Goal: Information Seeking & Learning: Check status

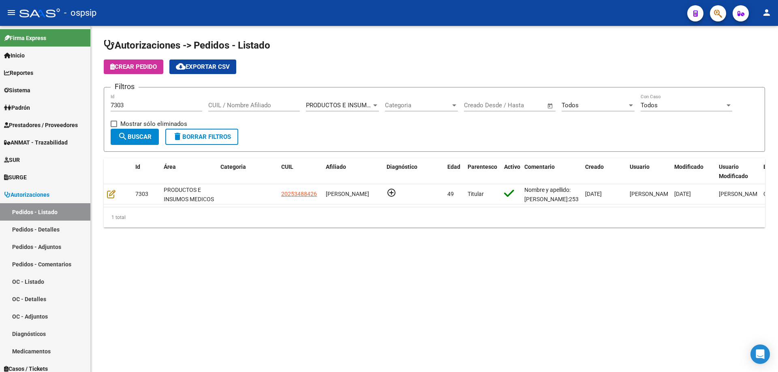
drag, startPoint x: 166, startPoint y: 101, endPoint x: 147, endPoint y: 96, distance: 20.2
click at [147, 96] on div "7303 Id" at bounding box center [157, 102] width 92 height 17
drag, startPoint x: 149, startPoint y: 101, endPoint x: 120, endPoint y: 111, distance: 30.5
click at [120, 111] on div "7303 Id" at bounding box center [157, 106] width 92 height 25
click at [139, 107] on input "7303" at bounding box center [157, 105] width 92 height 7
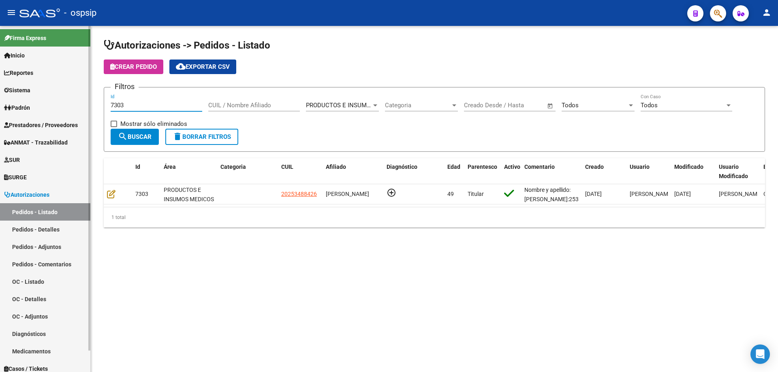
drag, startPoint x: 144, startPoint y: 105, endPoint x: 71, endPoint y: 101, distance: 72.7
click at [71, 101] on mat-sidenav-container "Firma Express Inicio Calendario SSS Instructivos Contacto OS Reportes Egresos D…" at bounding box center [389, 199] width 778 height 347
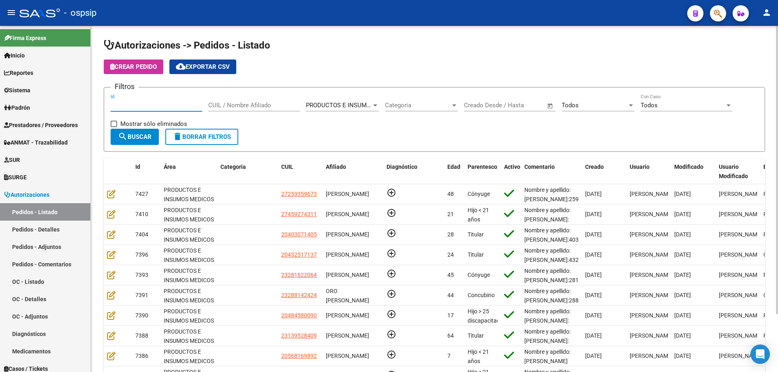
click at [264, 112] on div "CUIL / Nombre Afiliado" at bounding box center [254, 106] width 92 height 25
click at [270, 100] on div "CUIL / Nombre Afiliado" at bounding box center [254, 102] width 92 height 17
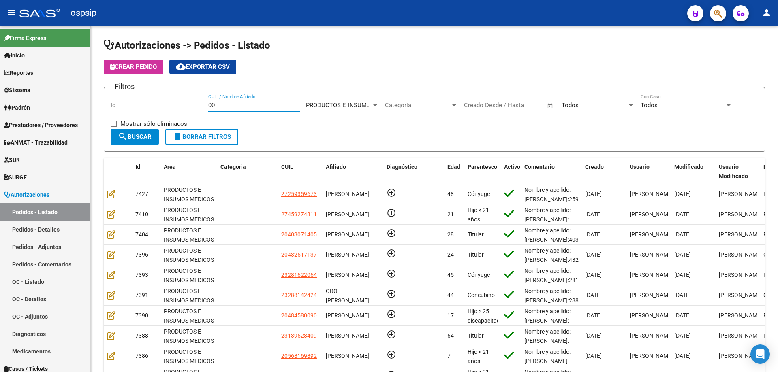
type input "0"
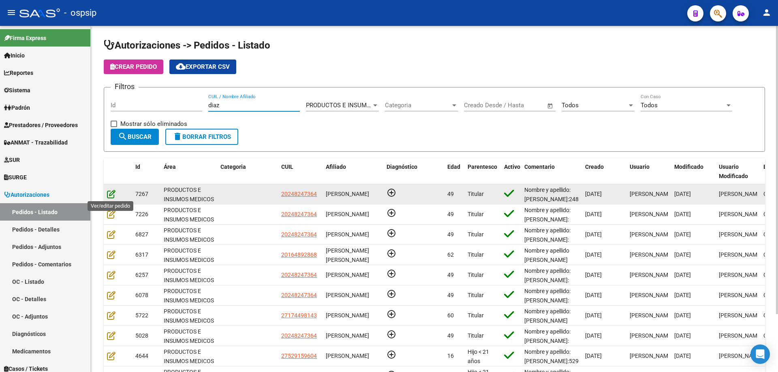
type input "diaz"
click at [107, 195] on icon at bounding box center [111, 194] width 9 height 9
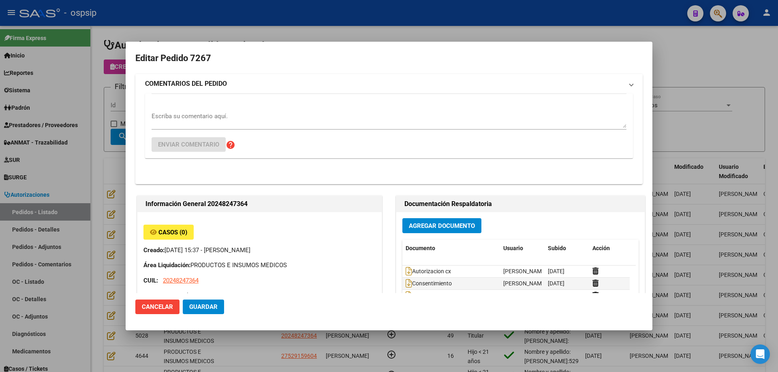
type input "[GEOGRAPHIC_DATA], [GEOGRAPHIC_DATA], [DOMAIN_NAME] Y P. UNIDAS ENTR 1 ED 4, Pi…"
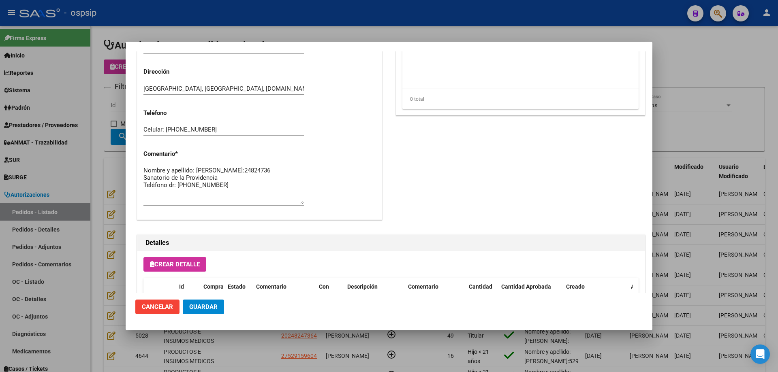
scroll to position [486, 0]
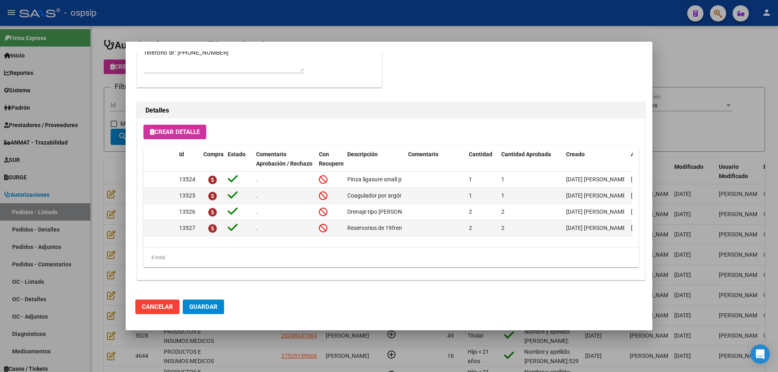
click at [99, 161] on div at bounding box center [389, 186] width 778 height 372
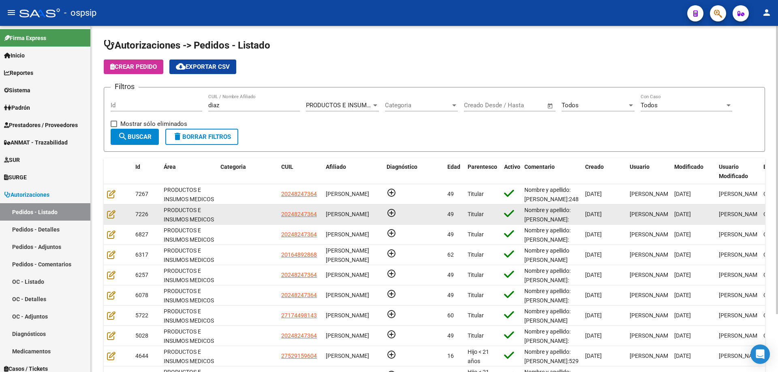
click at [109, 220] on datatable-body-cell at bounding box center [118, 215] width 28 height 20
click at [115, 214] on icon at bounding box center [111, 214] width 9 height 9
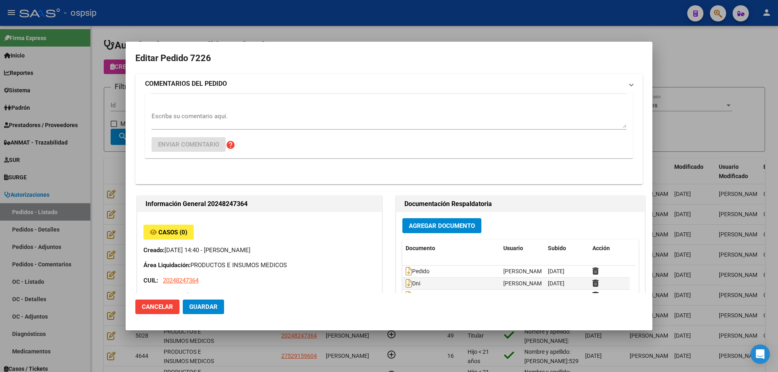
type input "[GEOGRAPHIC_DATA], [GEOGRAPHIC_DATA], [DOMAIN_NAME] Y P. UNIDAS ENTR 1 ED 4, Pi…"
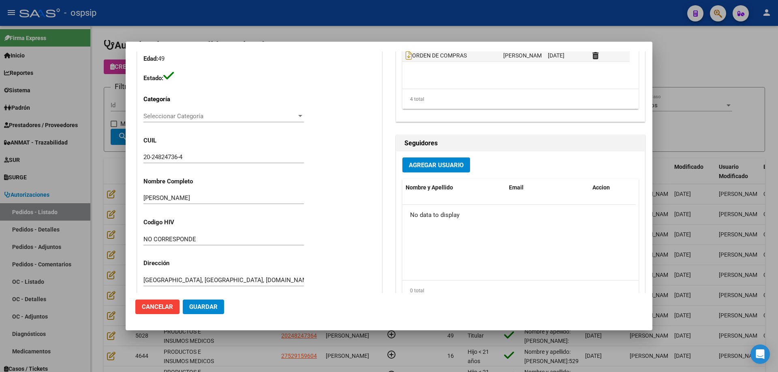
scroll to position [0, 0]
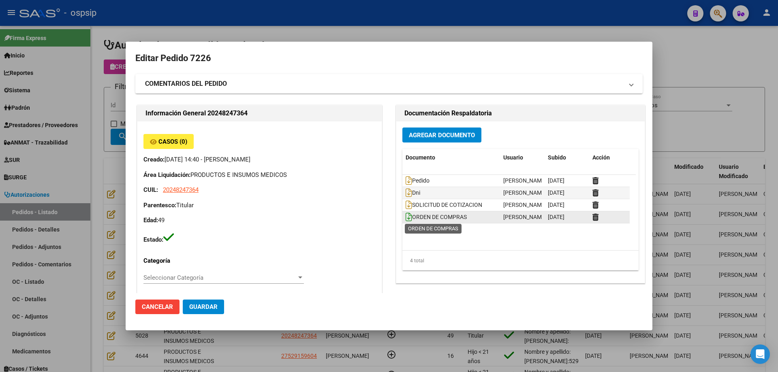
click at [406, 220] on icon at bounding box center [409, 217] width 6 height 9
click at [101, 192] on div at bounding box center [389, 186] width 778 height 372
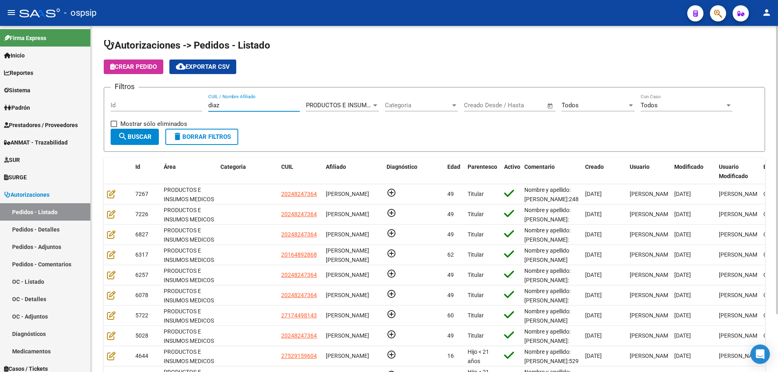
drag, startPoint x: 229, startPoint y: 103, endPoint x: 96, endPoint y: 76, distance: 135.2
click at [96, 76] on div "Autorizaciones -> Pedidos - Listado Crear Pedido cloud_download Exportar CSV Fi…" at bounding box center [434, 231] width 687 height 410
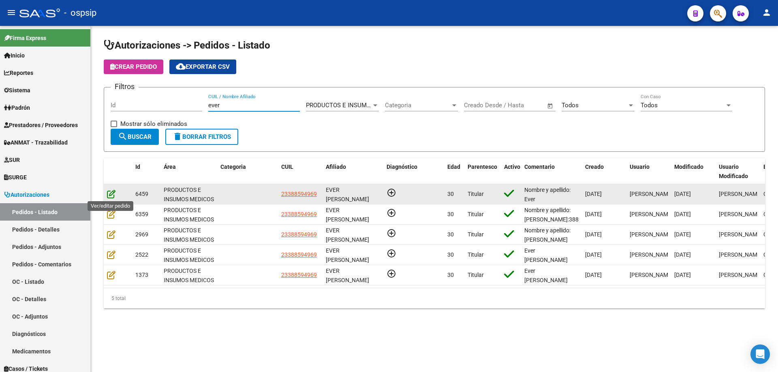
type input "ever"
click at [113, 195] on icon at bounding box center [111, 194] width 9 height 9
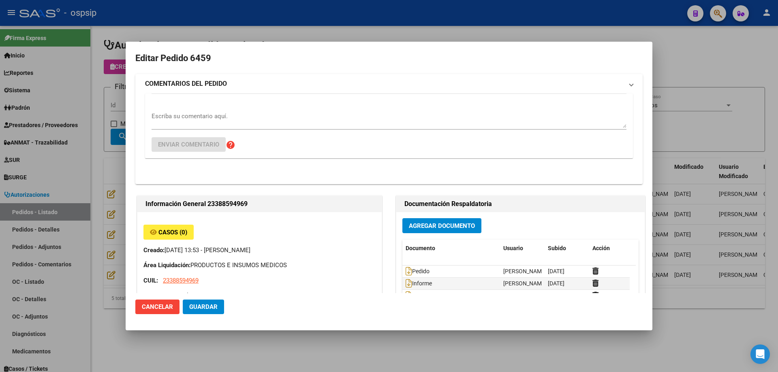
type input "[GEOGRAPHIC_DATA], [PERSON_NAME][STREET_ADDRESS], Piso: 0, Departamento: CASA"
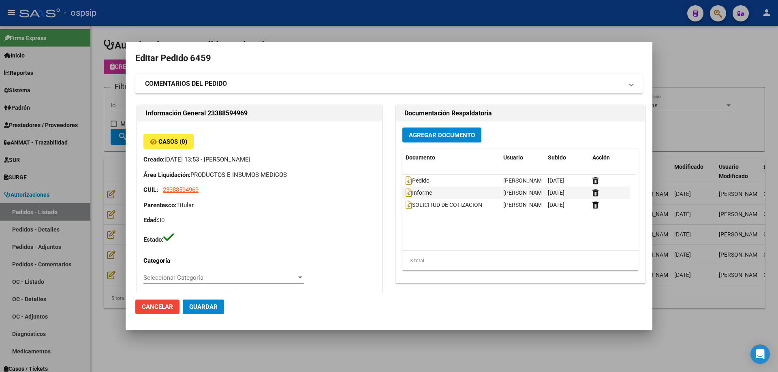
click at [71, 135] on div at bounding box center [389, 186] width 778 height 372
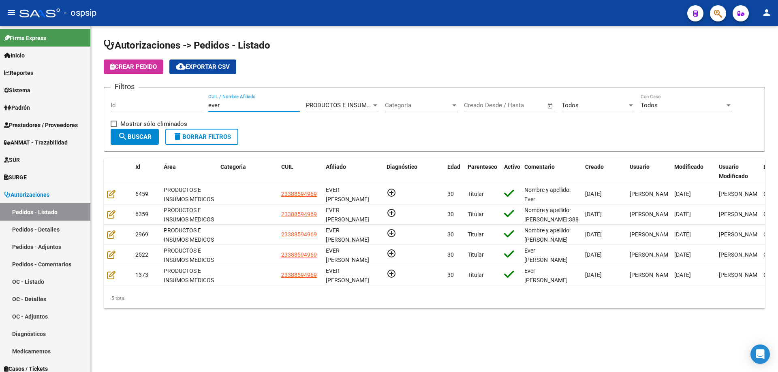
drag, startPoint x: 226, startPoint y: 105, endPoint x: 149, endPoint y: 100, distance: 77.2
click at [149, 100] on div "Filtros Id ever CUIL / Nombre Afiliado PRODUCTOS E INSUMOS MEDICOS Seleccionar …" at bounding box center [435, 111] width 648 height 35
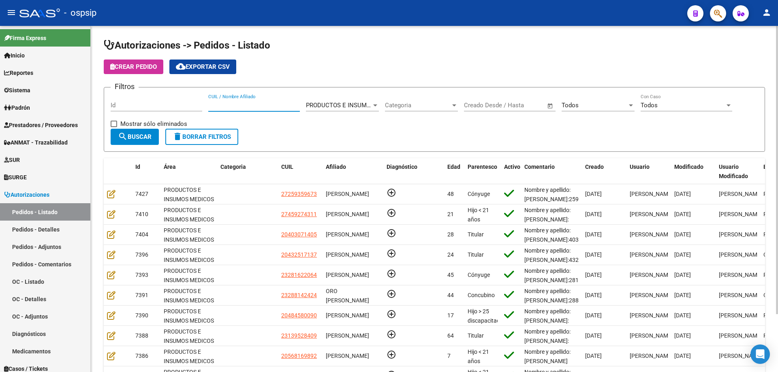
click at [194, 129] on button "delete Borrar Filtros" at bounding box center [201, 137] width 73 height 16
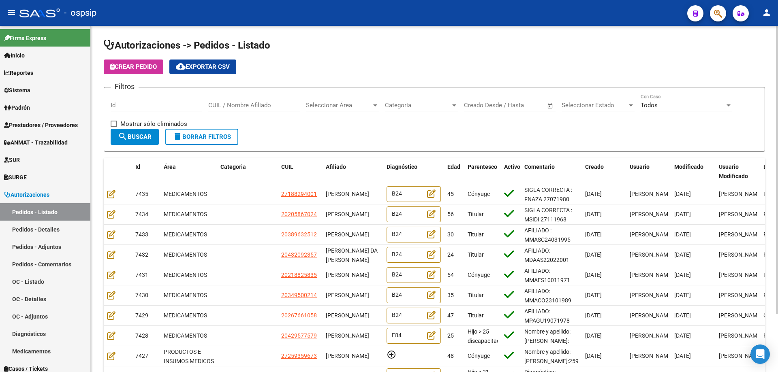
click at [344, 107] on span "Seleccionar Área" at bounding box center [339, 105] width 66 height 7
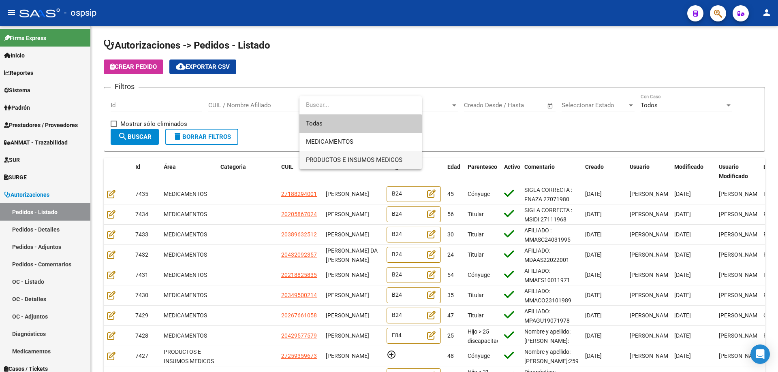
click at [323, 165] on span "PRODUCTOS E INSUMOS MEDICOS" at bounding box center [360, 160] width 109 height 18
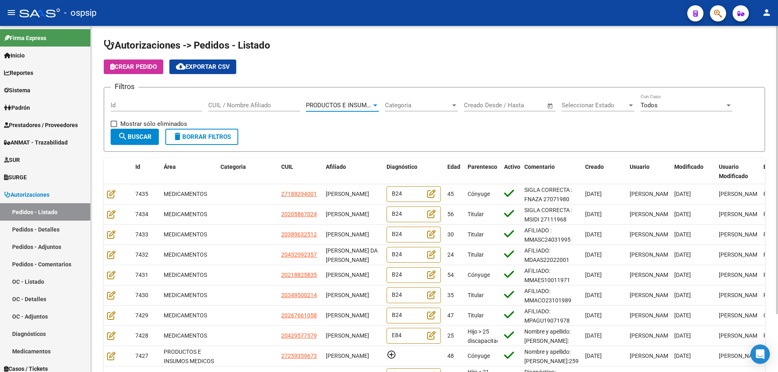
click at [611, 108] on span "Seleccionar Estado" at bounding box center [595, 105] width 66 height 7
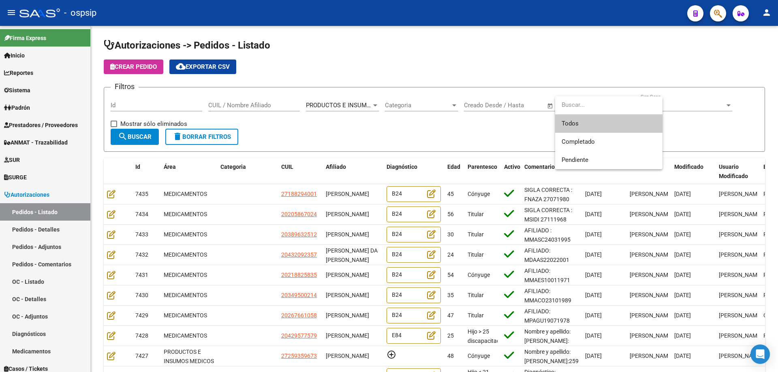
click at [587, 127] on span "Todos" at bounding box center [609, 124] width 94 height 18
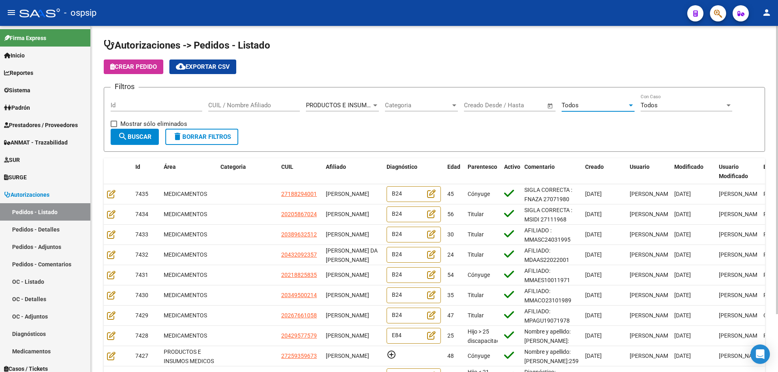
click at [149, 133] on button "search Buscar" at bounding box center [135, 137] width 48 height 16
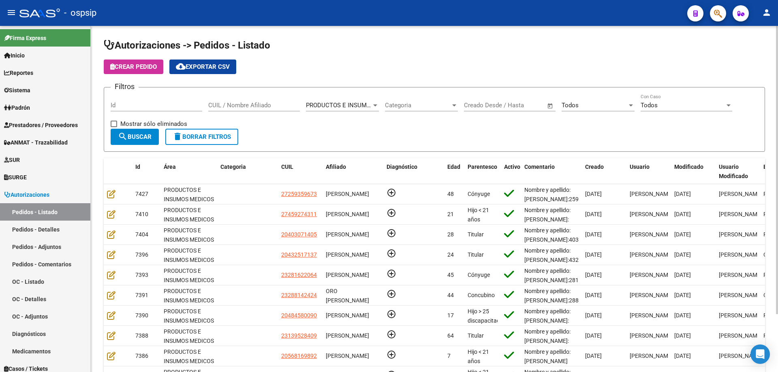
click at [238, 107] on input "CUIL / Nombre Afiliado" at bounding box center [254, 105] width 92 height 7
type input "e"
type input "[PERSON_NAME]"
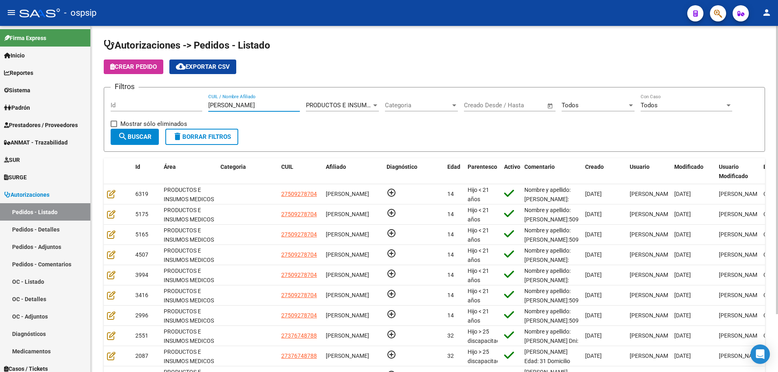
drag, startPoint x: 244, startPoint y: 103, endPoint x: 109, endPoint y: 65, distance: 140.6
click at [109, 65] on app-list-header "Autorizaciones -> Pedidos - Listado Crear Pedido cloud_download Exportar CSV Fi…" at bounding box center [434, 95] width 661 height 113
type input "[PERSON_NAME]"
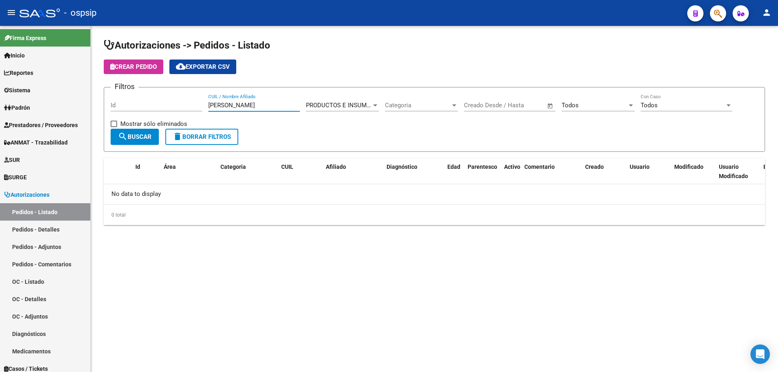
drag, startPoint x: 254, startPoint y: 103, endPoint x: 139, endPoint y: 76, distance: 117.8
click at [139, 79] on app-list-header "Autorizaciones -> Pedidos - Listado Crear Pedido cloud_download Exportar CSV Fi…" at bounding box center [434, 95] width 661 height 113
click at [144, 131] on button "search Buscar" at bounding box center [135, 137] width 48 height 16
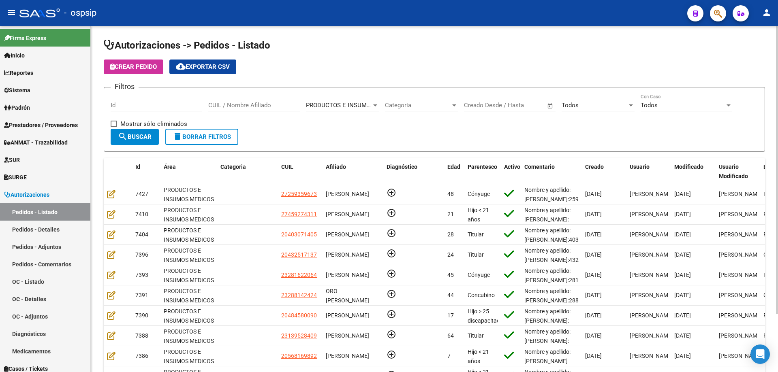
click at [240, 107] on input "CUIL / Nombre Afiliado" at bounding box center [254, 105] width 92 height 7
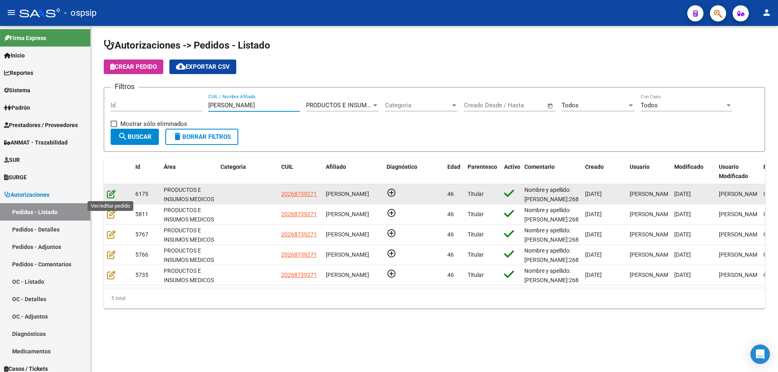
type input "[PERSON_NAME]"
click at [110, 195] on icon at bounding box center [111, 194] width 9 height 9
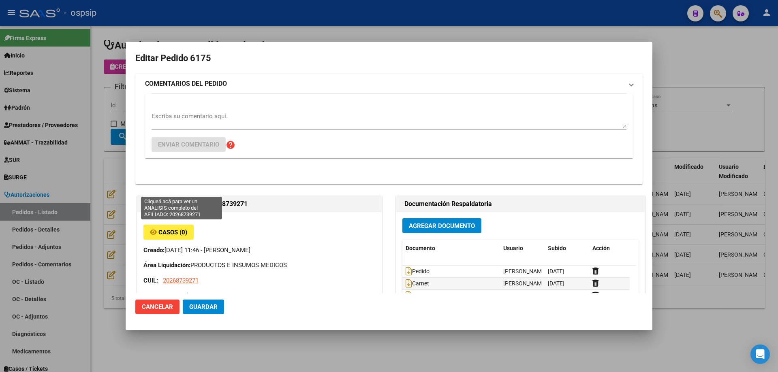
type input "Capital Federal, CABA, [PERSON_NAME] 121, Piso: 3, Departamento: 5"
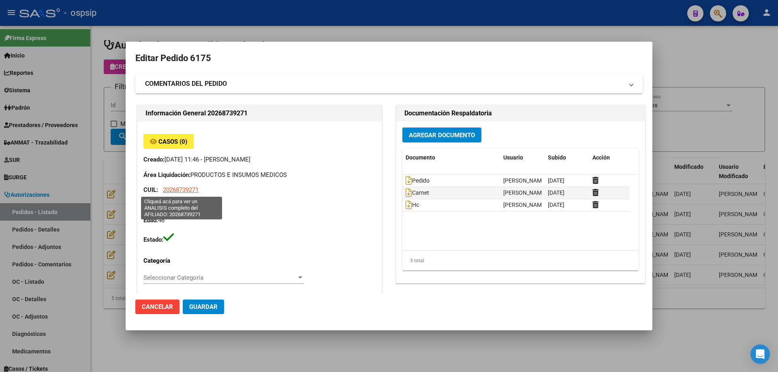
click at [192, 190] on span "20268739271" at bounding box center [181, 189] width 36 height 7
type textarea "20268739271"
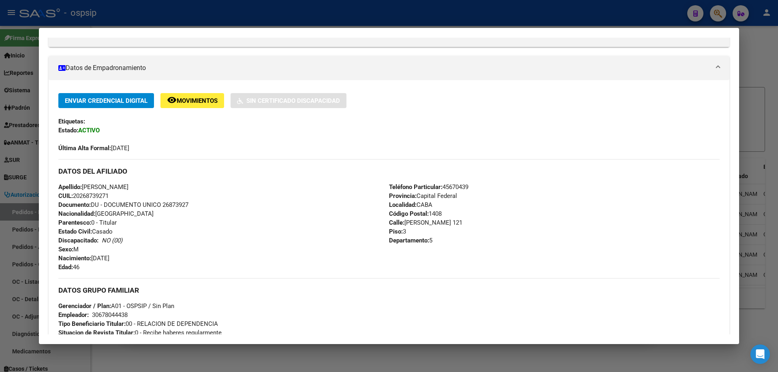
scroll to position [162, 0]
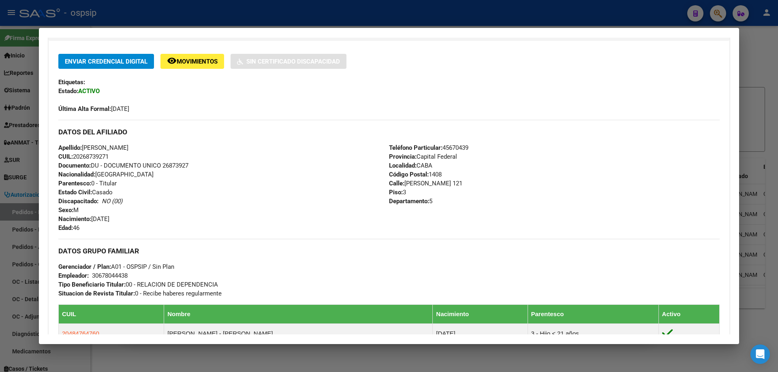
click at [17, 160] on div at bounding box center [389, 186] width 778 height 372
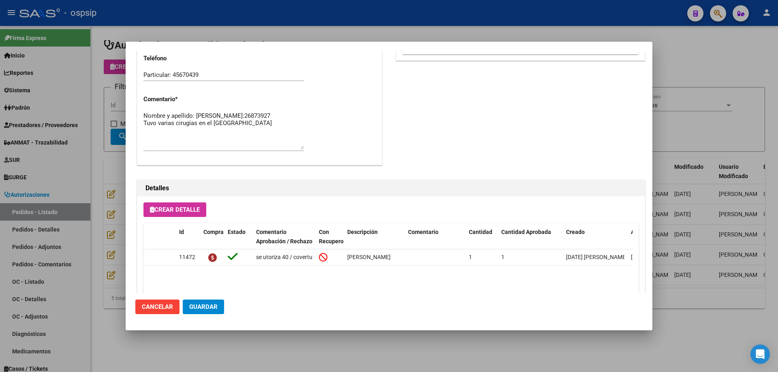
scroll to position [486, 0]
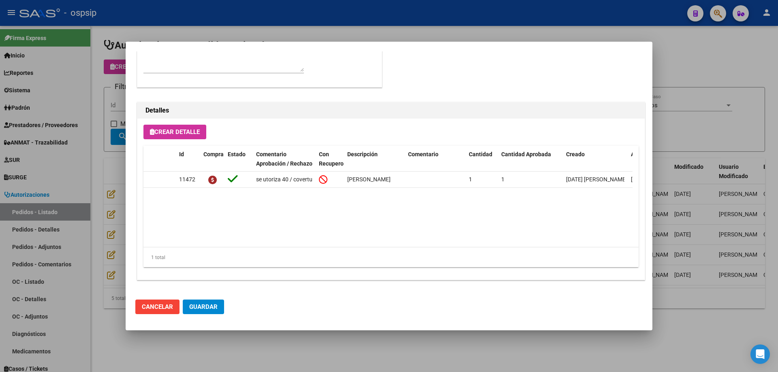
click at [117, 197] on div at bounding box center [389, 186] width 778 height 372
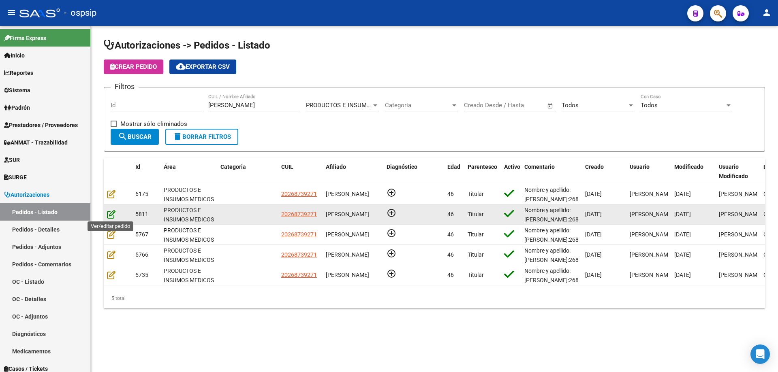
click at [109, 212] on icon at bounding box center [111, 214] width 9 height 9
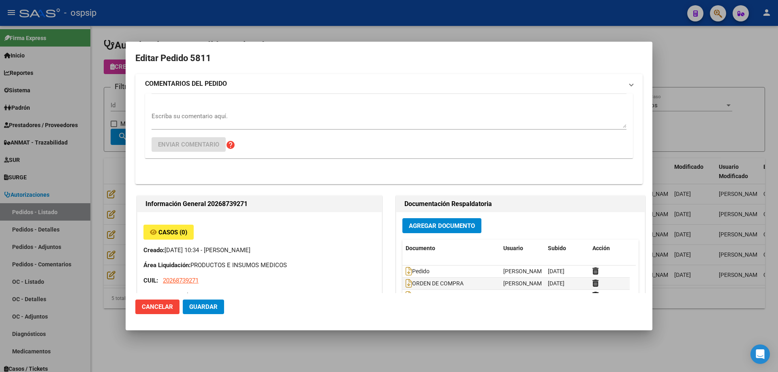
type input "Capital Federal, CABA, [PERSON_NAME] 121, Piso: 3, Departamento: 5"
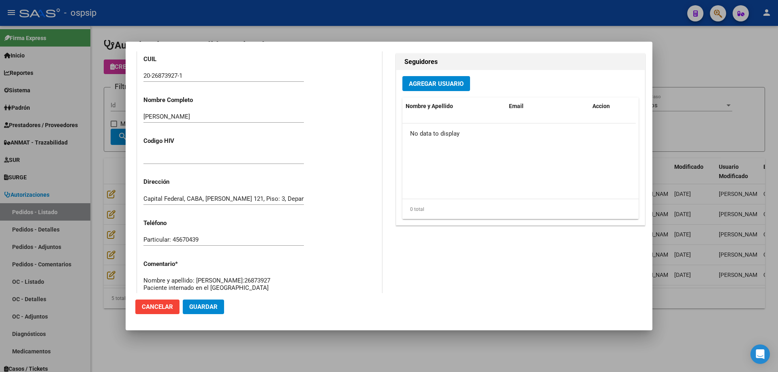
scroll to position [446, 0]
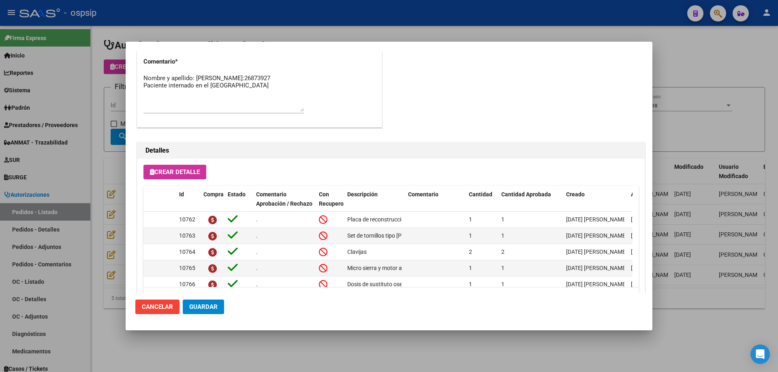
click at [105, 142] on div at bounding box center [389, 186] width 778 height 372
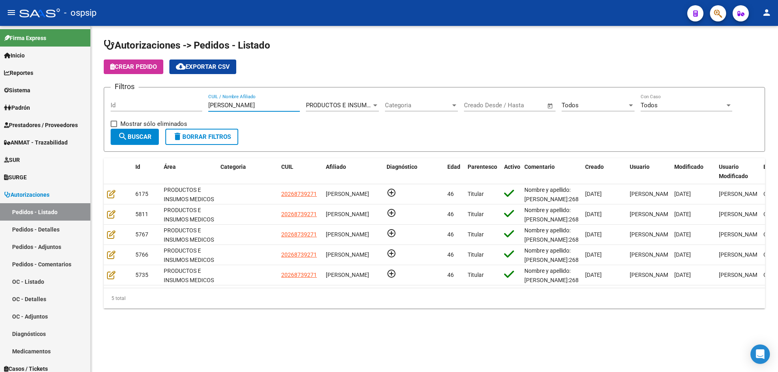
drag, startPoint x: 235, startPoint y: 109, endPoint x: 175, endPoint y: 107, distance: 60.4
click at [175, 107] on div "Filtros Id [PERSON_NAME] CUIL / Nombre Afiliado PRODUCTOS E INSUMOS MEDICOS Sel…" at bounding box center [435, 111] width 648 height 35
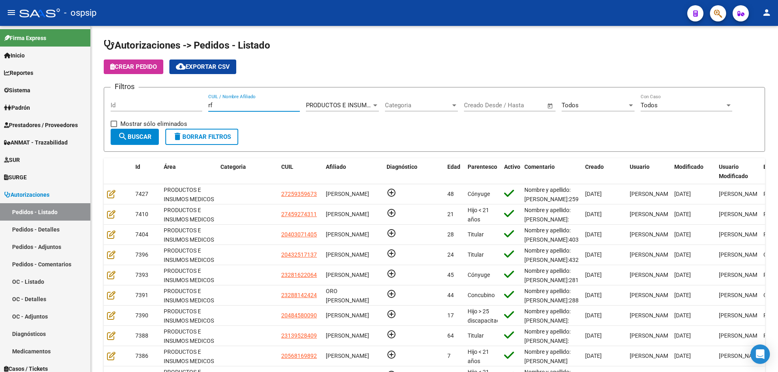
type input "r"
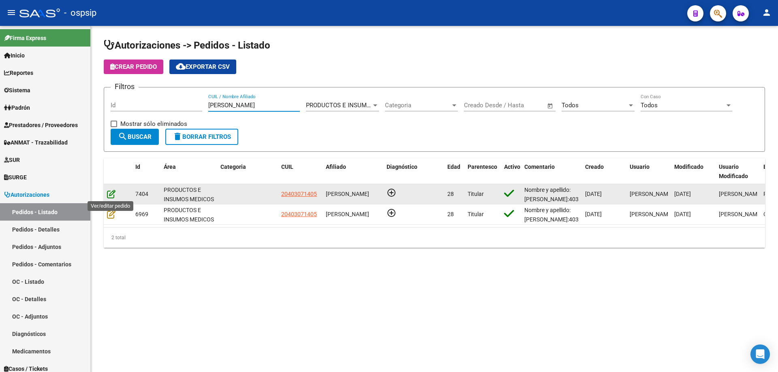
type input "[PERSON_NAME]"
click at [108, 197] on icon at bounding box center [111, 194] width 9 height 9
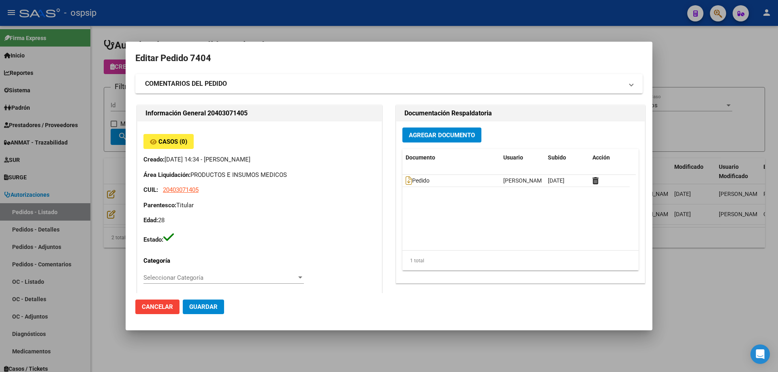
type input "[PERSON_NAME]"
type input "[GEOGRAPHIC_DATA], [PERSON_NAME], BELGRANO 5225"
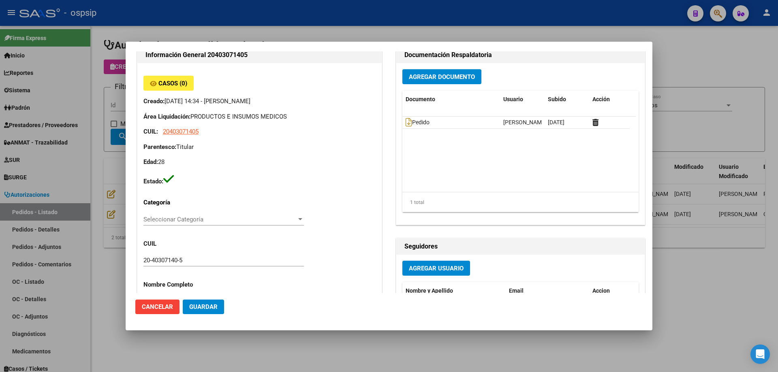
scroll to position [0, 0]
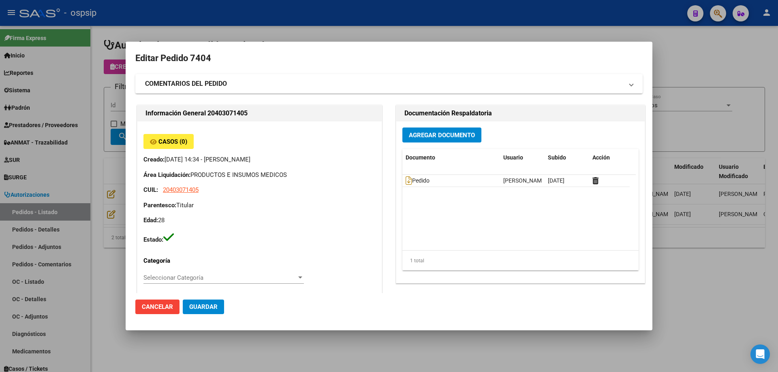
click at [109, 167] on div at bounding box center [389, 186] width 778 height 372
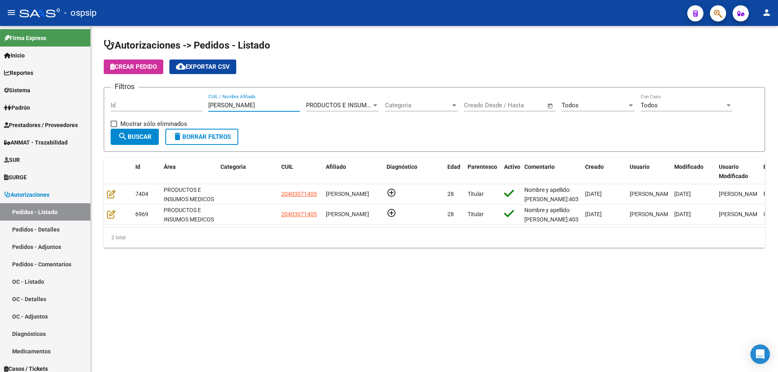
drag, startPoint x: 248, startPoint y: 107, endPoint x: 113, endPoint y: 81, distance: 138.2
click at [113, 81] on app-list-header "Autorizaciones -> Pedidos - Listado Crear Pedido cloud_download Exportar CSV Fi…" at bounding box center [434, 95] width 661 height 113
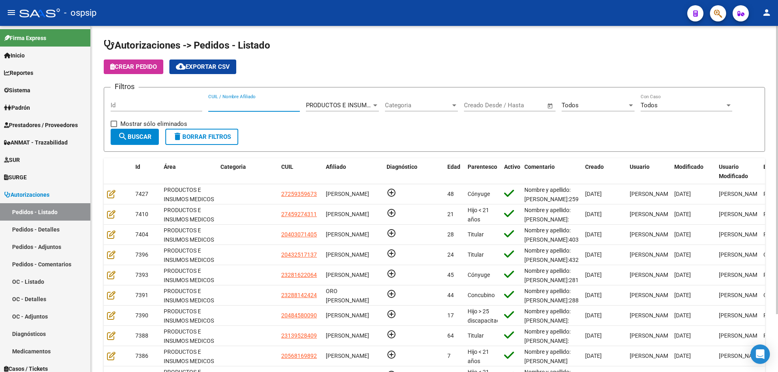
click at [133, 104] on input "Id" at bounding box center [157, 105] width 92 height 7
click at [223, 103] on input "CUIL / Nombre Afiliado" at bounding box center [254, 105] width 92 height 7
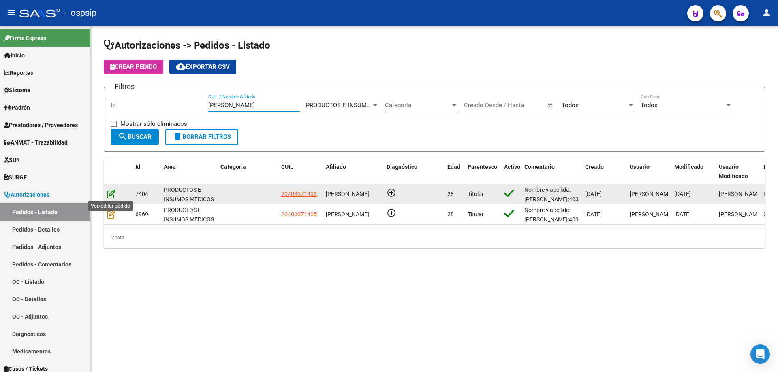
type input "[PERSON_NAME]"
click at [110, 196] on icon at bounding box center [111, 194] width 9 height 9
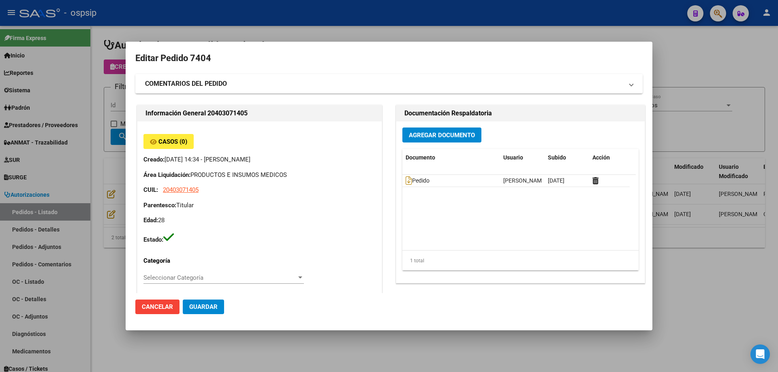
type input "[PERSON_NAME]"
type input "[GEOGRAPHIC_DATA], [PERSON_NAME], BELGRANO 5225"
drag, startPoint x: 293, startPoint y: 200, endPoint x: 260, endPoint y: 205, distance: 34.1
click at [260, 205] on p "Parentesco: Titular" at bounding box center [259, 205] width 232 height 9
click at [64, 92] on div at bounding box center [389, 186] width 778 height 372
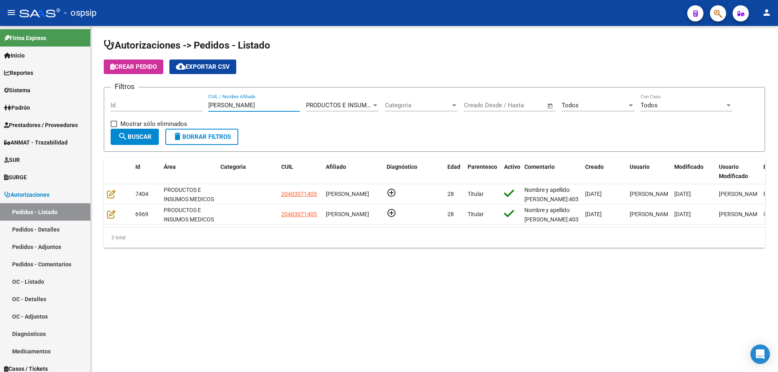
drag, startPoint x: 236, startPoint y: 105, endPoint x: 98, endPoint y: 99, distance: 137.5
click at [99, 100] on div "Autorizaciones -> Pedidos - Listado Crear Pedido cloud_download Exportar CSV Fi…" at bounding box center [434, 150] width 687 height 248
